Goal: Transaction & Acquisition: Purchase product/service

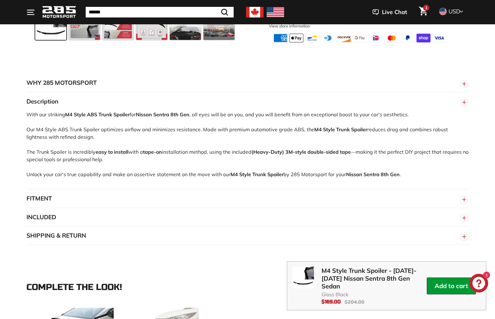
scroll to position [638, 0]
